Goal: Information Seeking & Learning: Learn about a topic

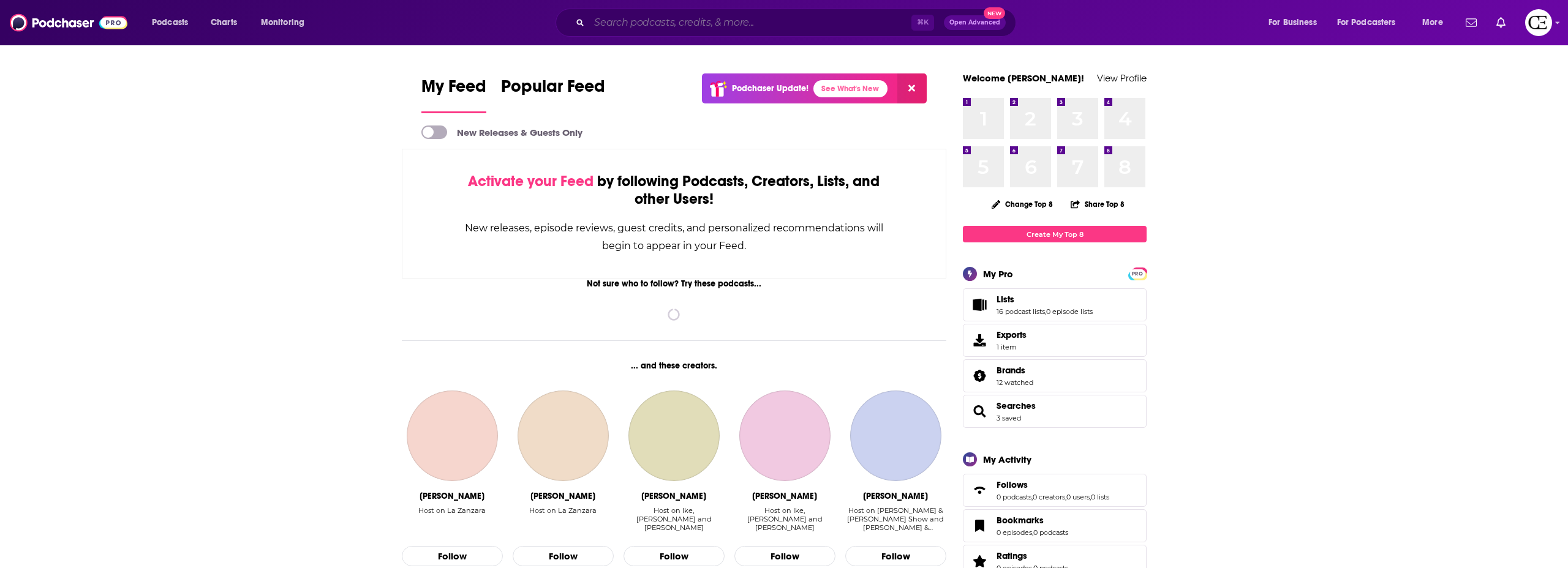
click at [683, 27] on input "Search podcasts, credits, & more..." at bounding box center [750, 23] width 322 height 19
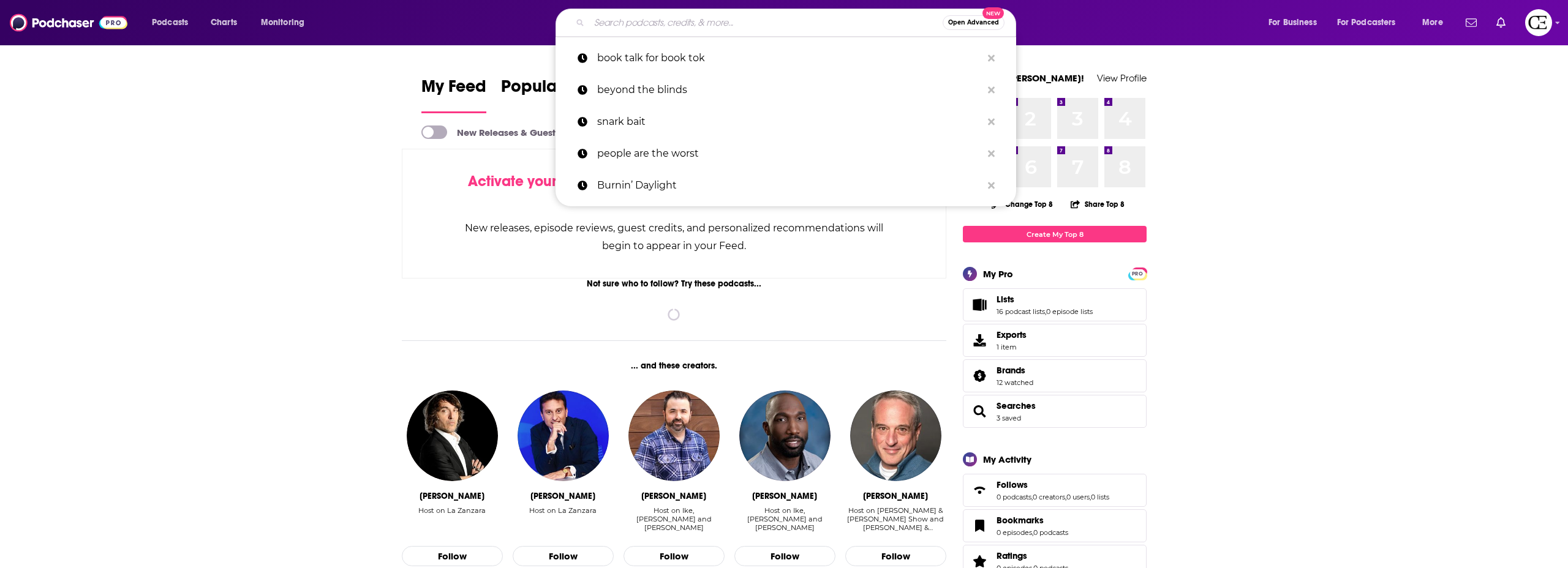
paste input "Wake Up and Read the Labels!"
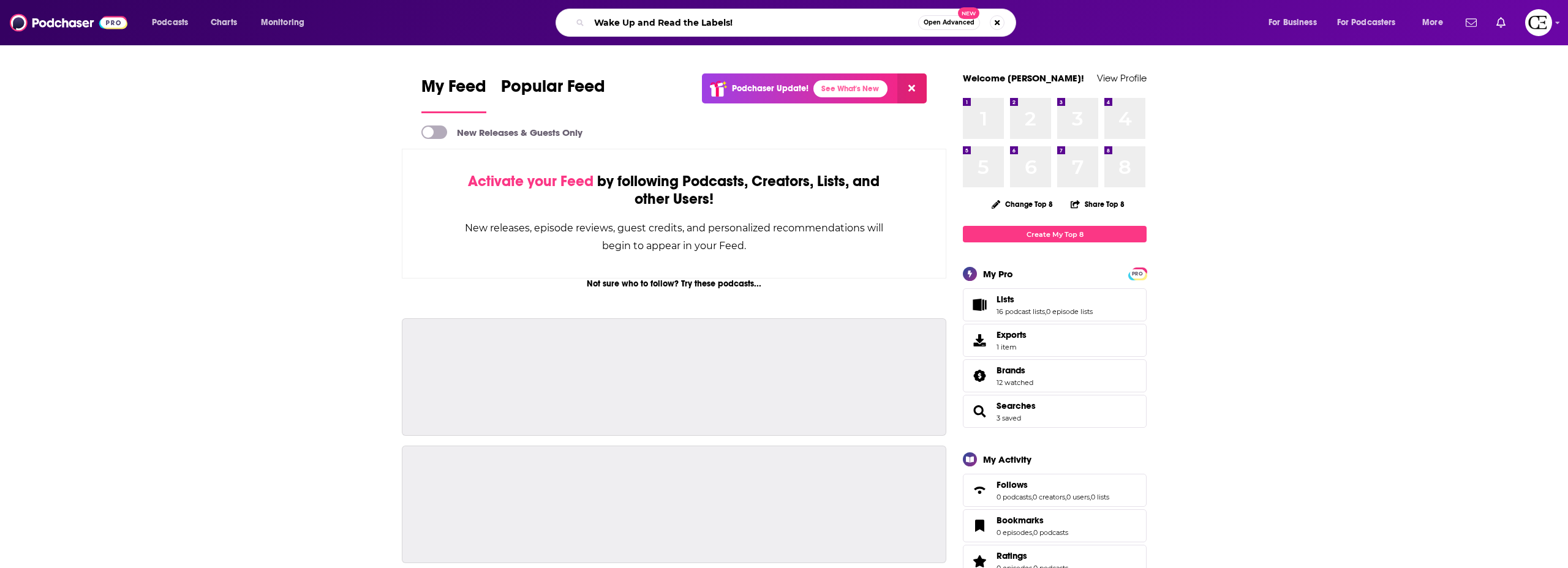
type input "Wake Up and Read the Labels!"
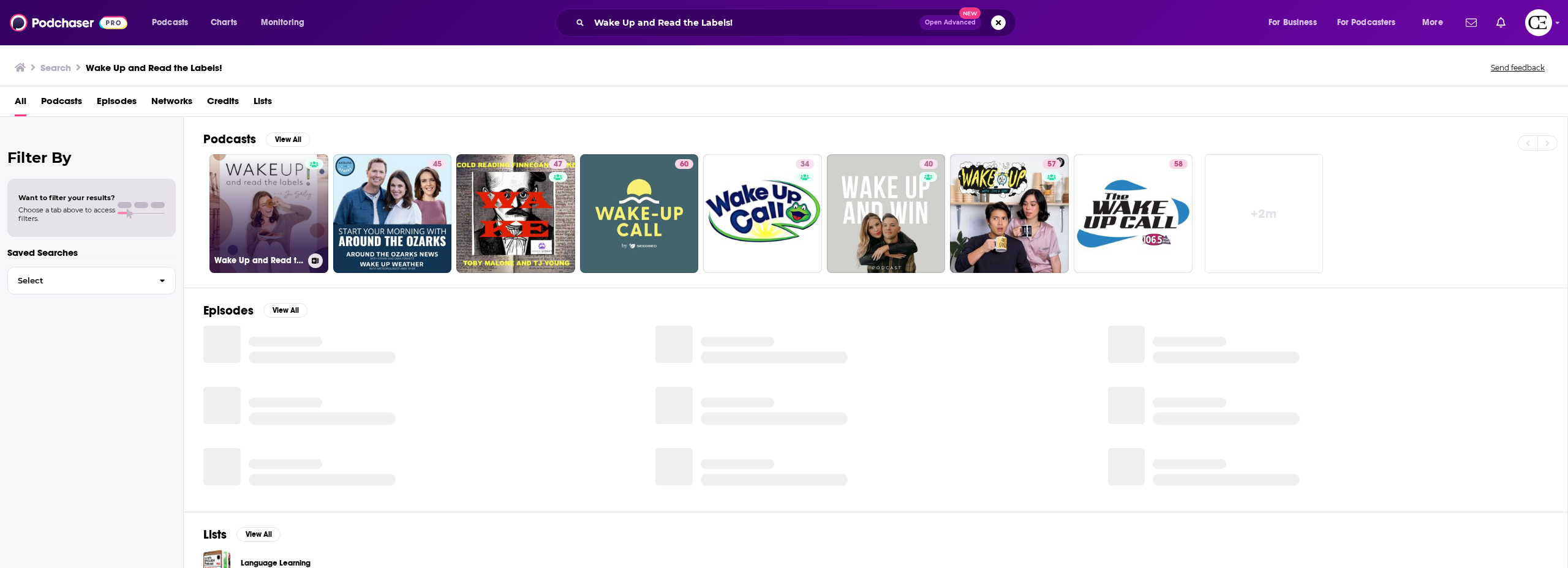
click at [274, 192] on link "Wake Up and Read the Labels!" at bounding box center [269, 213] width 119 height 119
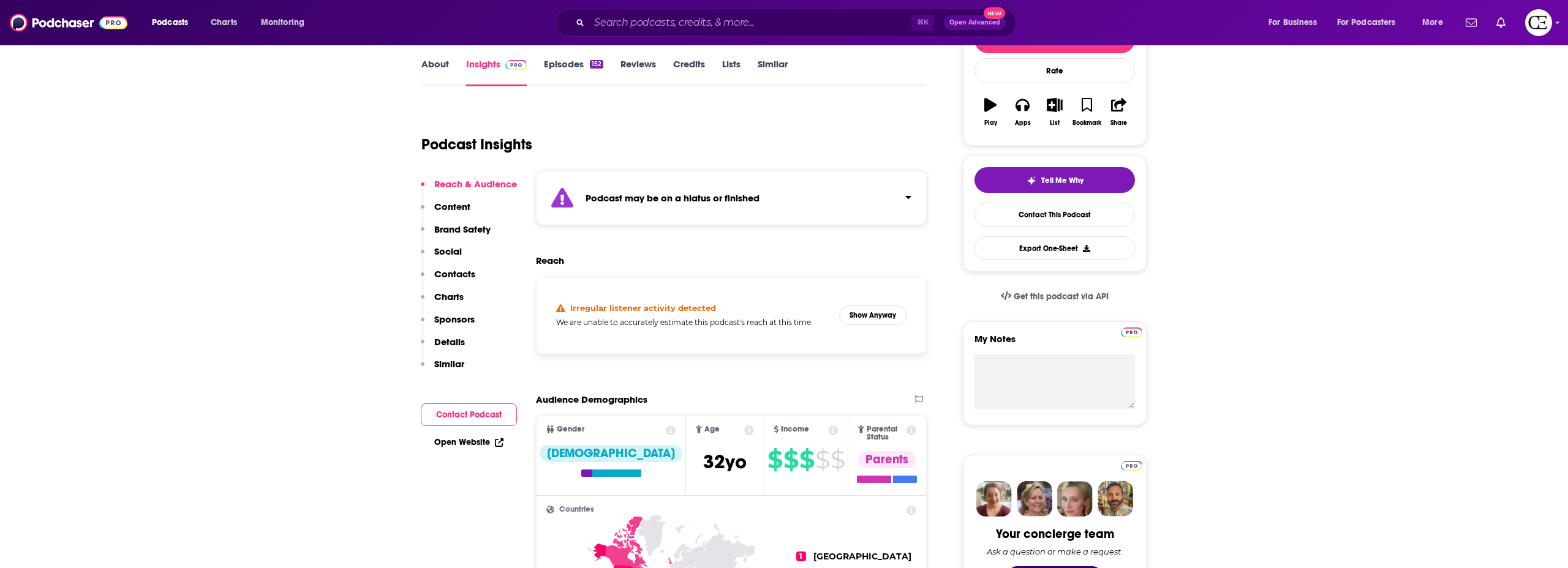
scroll to position [148, 0]
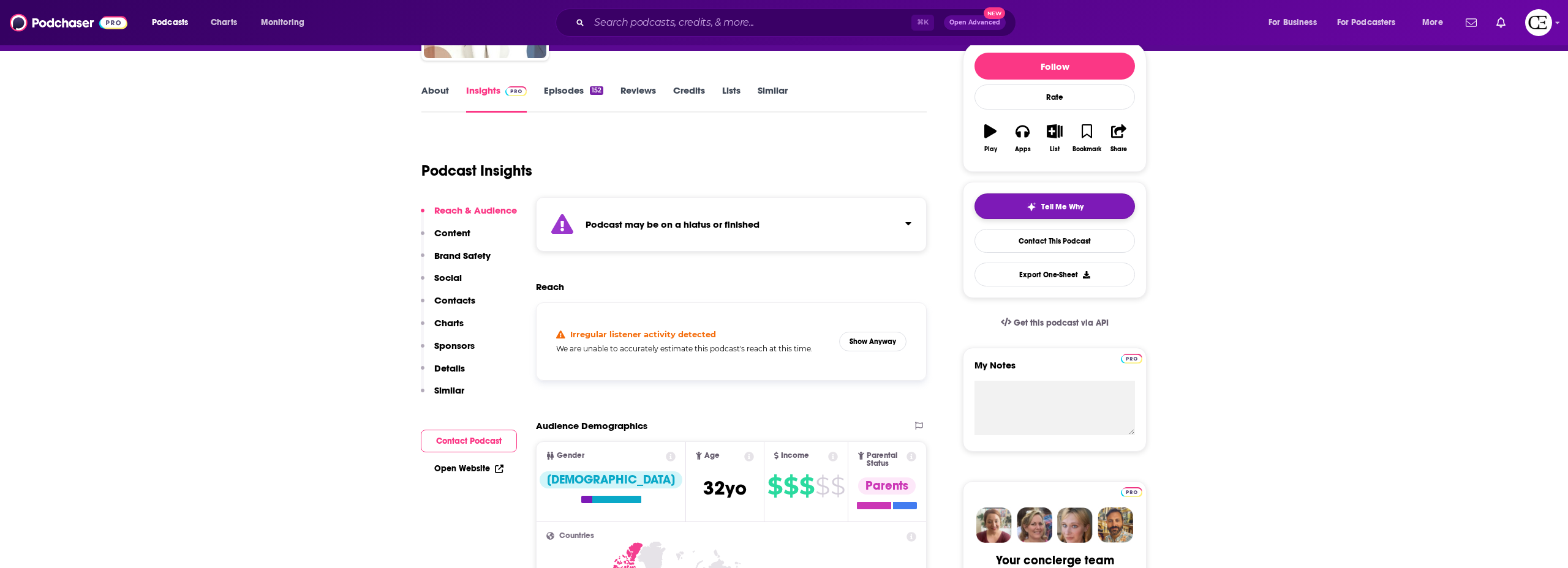
click at [1064, 208] on span "Tell Me Why" at bounding box center [1062, 207] width 42 height 10
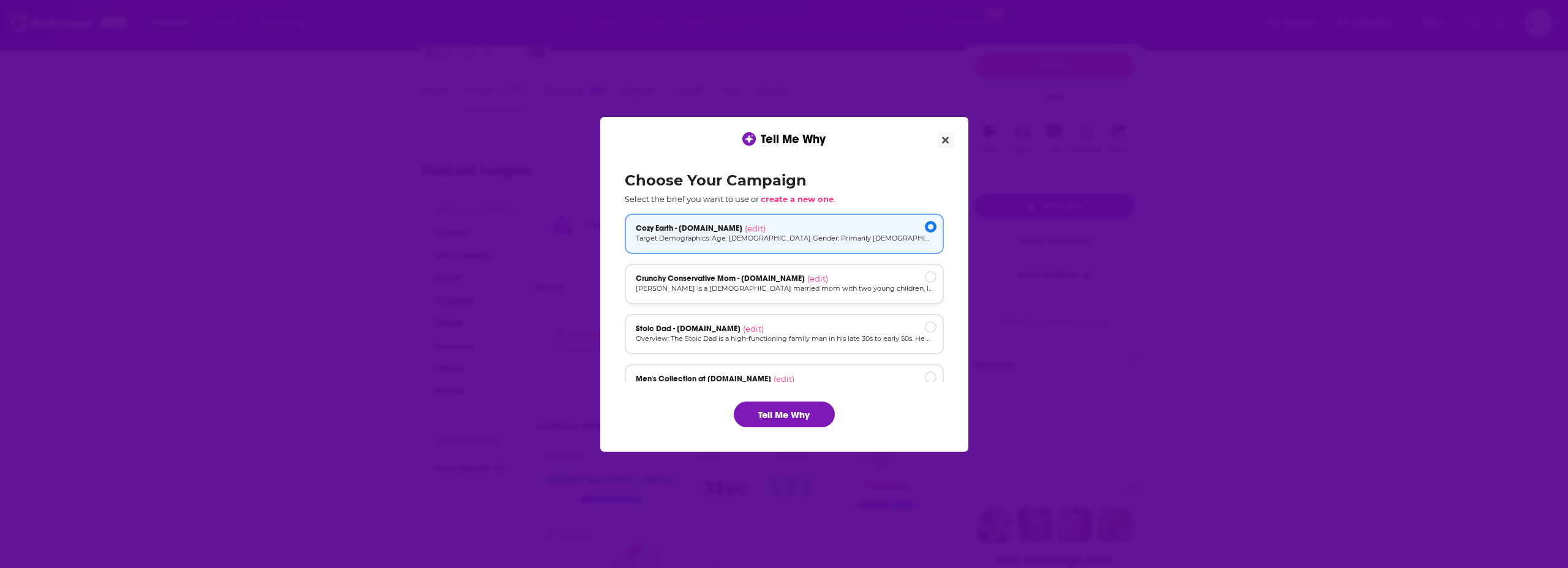
click at [733, 289] on p "Megan is a 32-year-old married mom with two young children, living in a suburba…" at bounding box center [784, 289] width 297 height 10
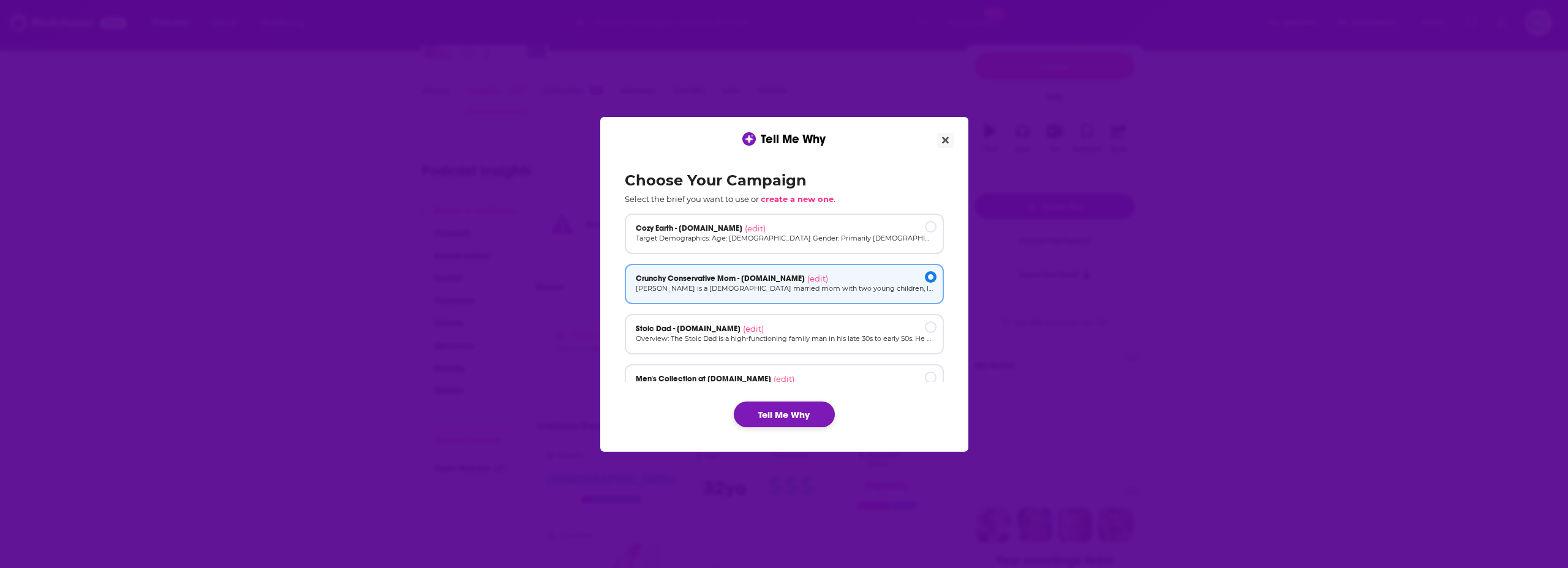
click at [786, 412] on button "Tell Me Why" at bounding box center [784, 414] width 101 height 26
